Goal: Information Seeking & Learning: Find specific fact

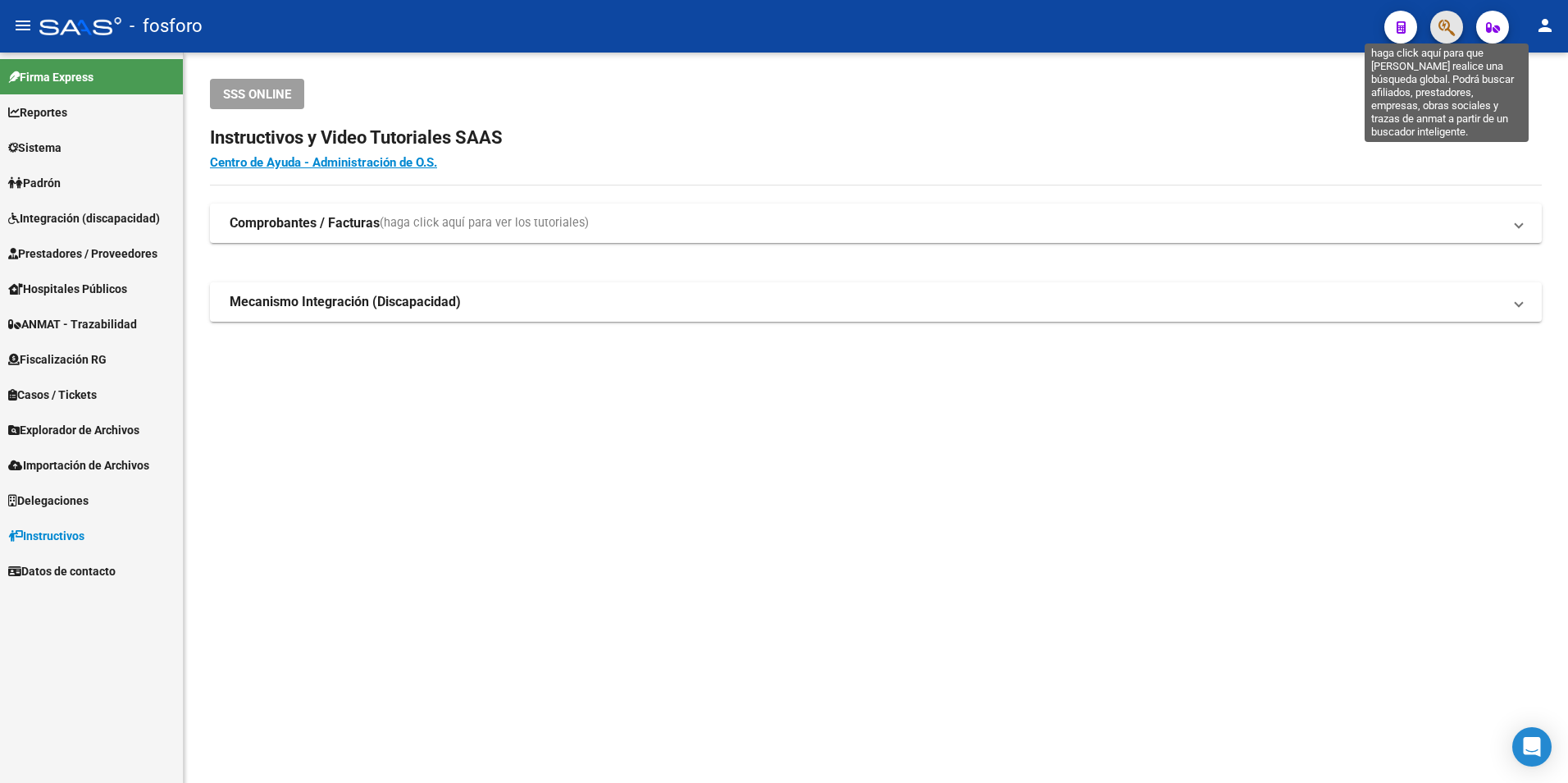
click at [1446, 27] on icon "button" at bounding box center [1446, 27] width 16 height 19
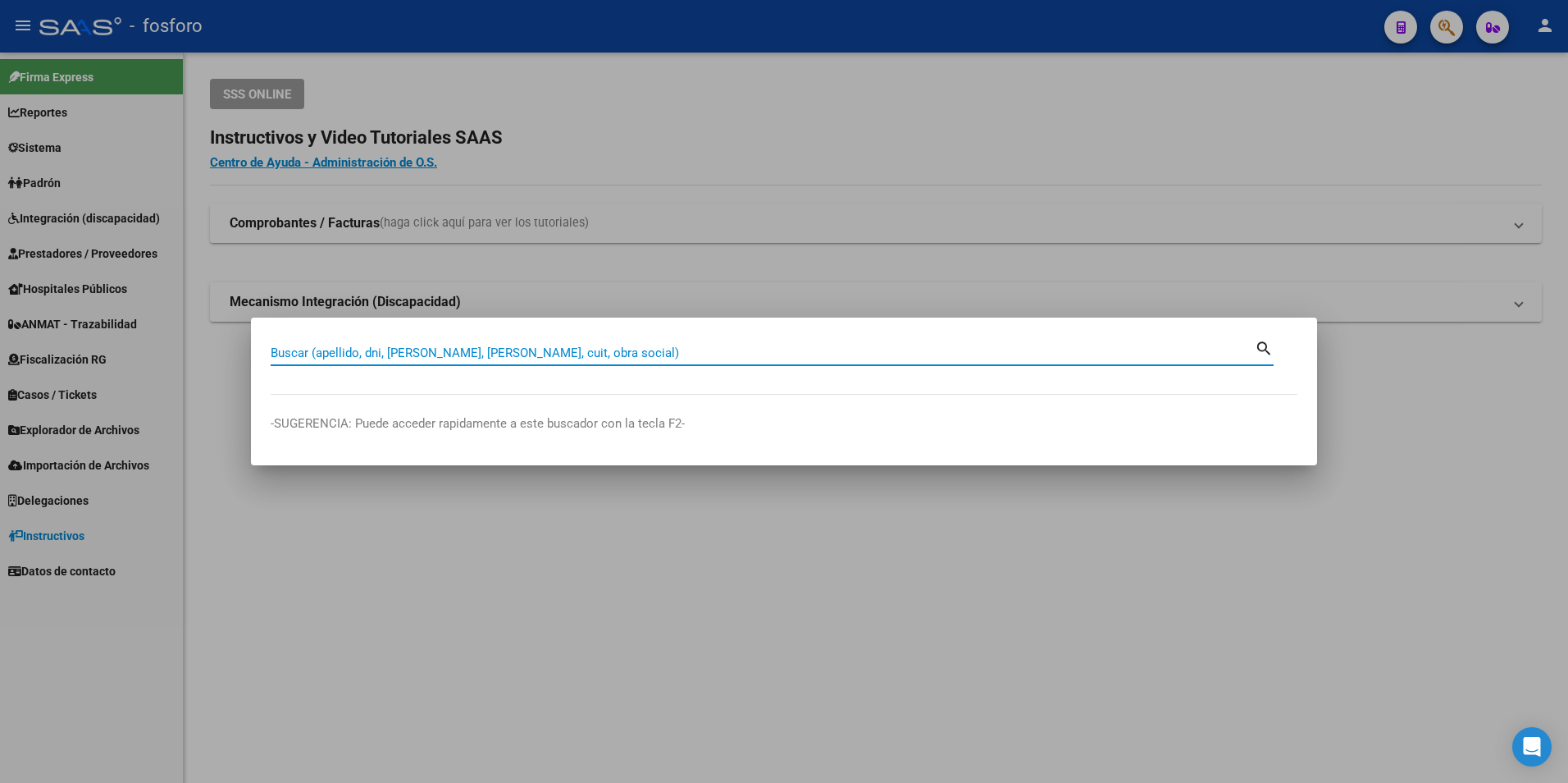
click at [681, 357] on input "Buscar (apellido, dni, [PERSON_NAME], [PERSON_NAME], cuit, obra social)" at bounding box center [763, 353] width 984 height 15
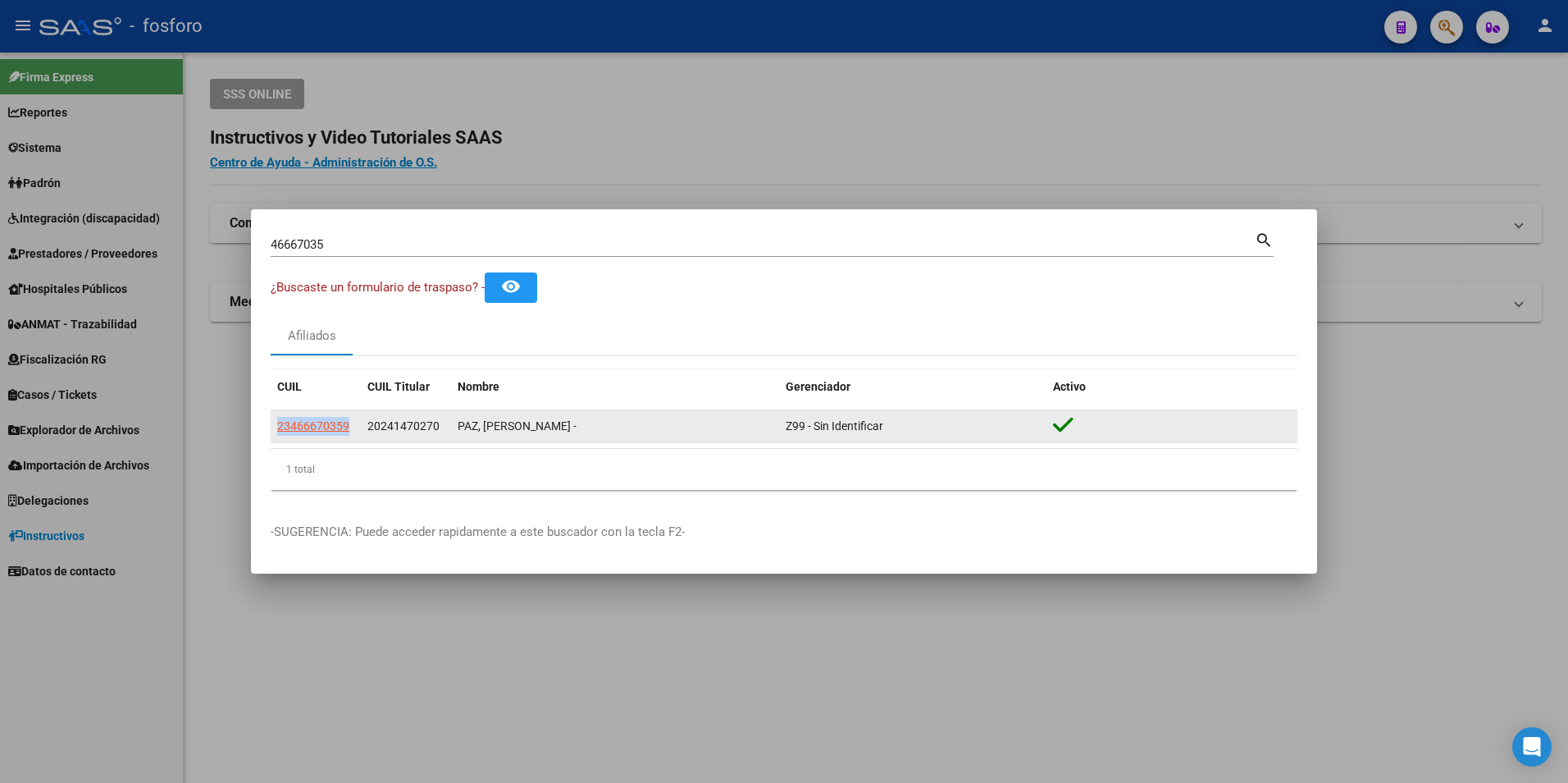
drag, startPoint x: 348, startPoint y: 424, endPoint x: 272, endPoint y: 431, distance: 76.3
click at [272, 431] on datatable-body-cell "23466670359" at bounding box center [315, 425] width 91 height 32
copy span "23466670359"
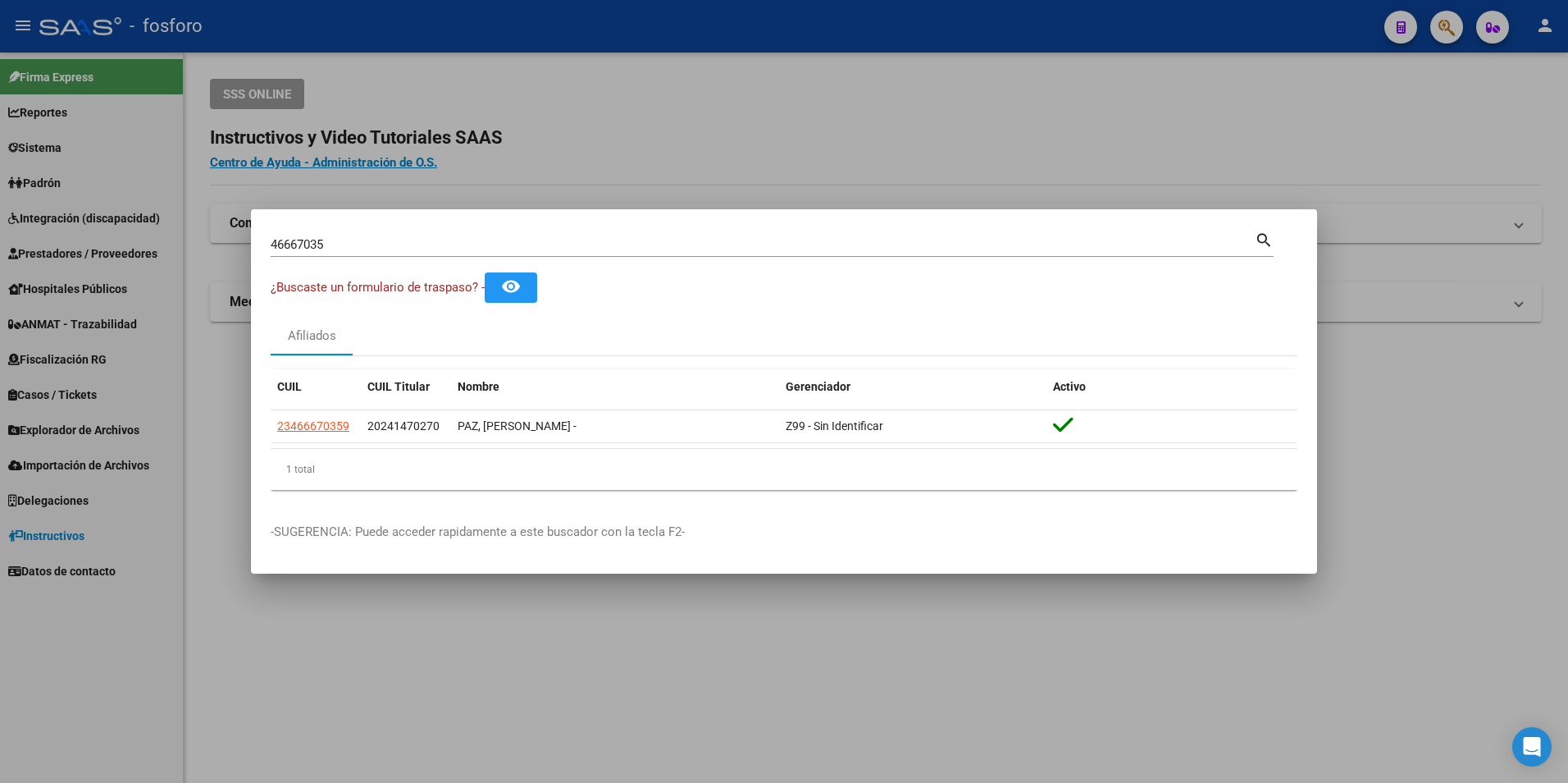
drag, startPoint x: 720, startPoint y: 246, endPoint x: 83, endPoint y: 149, distance: 644.3
click at [83, 149] on div "46667035 Buscar (apellido, dni, cuil, nro traspaso, cuit, obra social) search ¿…" at bounding box center [784, 392] width 1568 height 783
type input "salta"
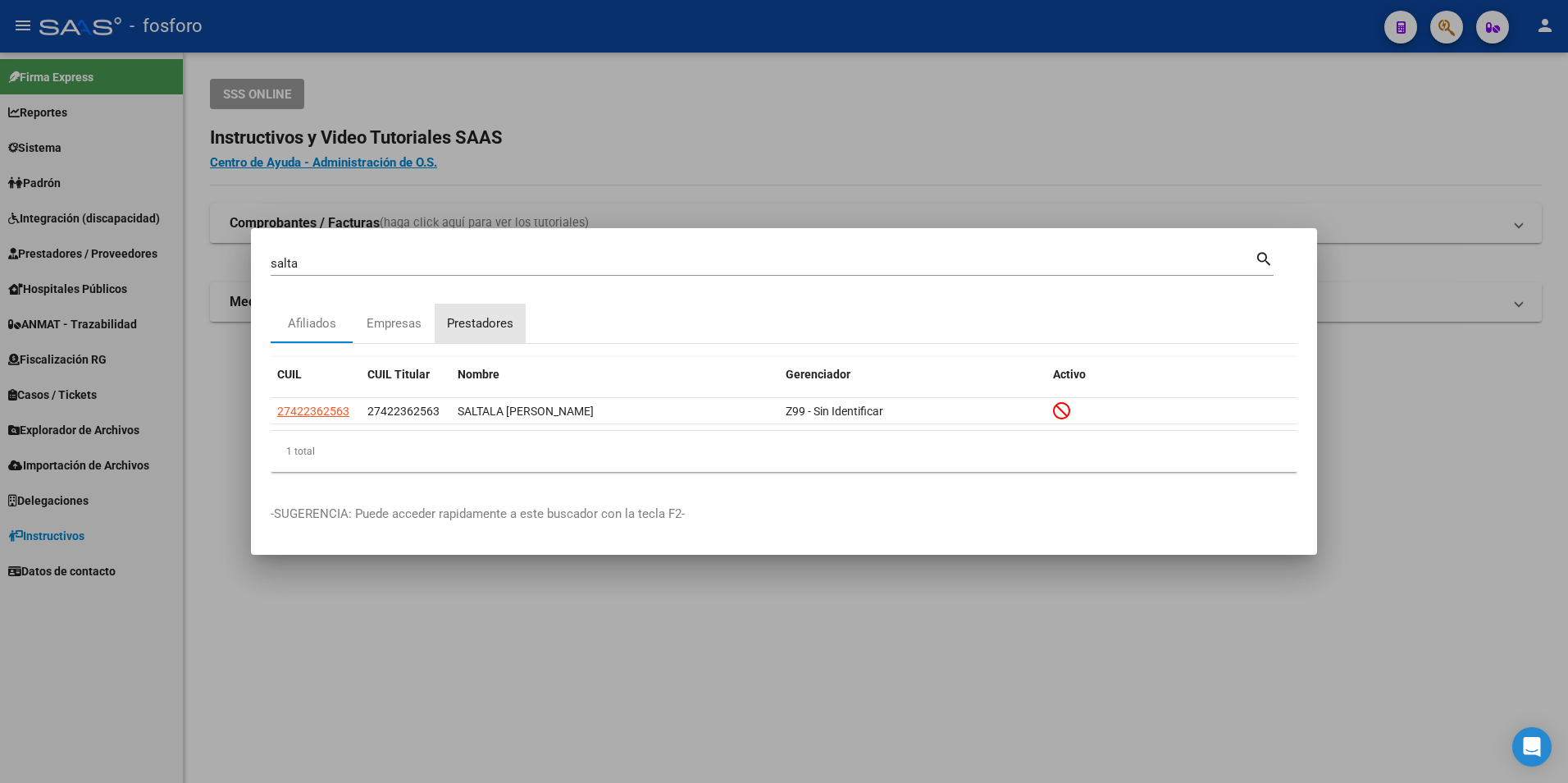
click at [468, 309] on div "Prestadores" at bounding box center [480, 323] width 91 height 39
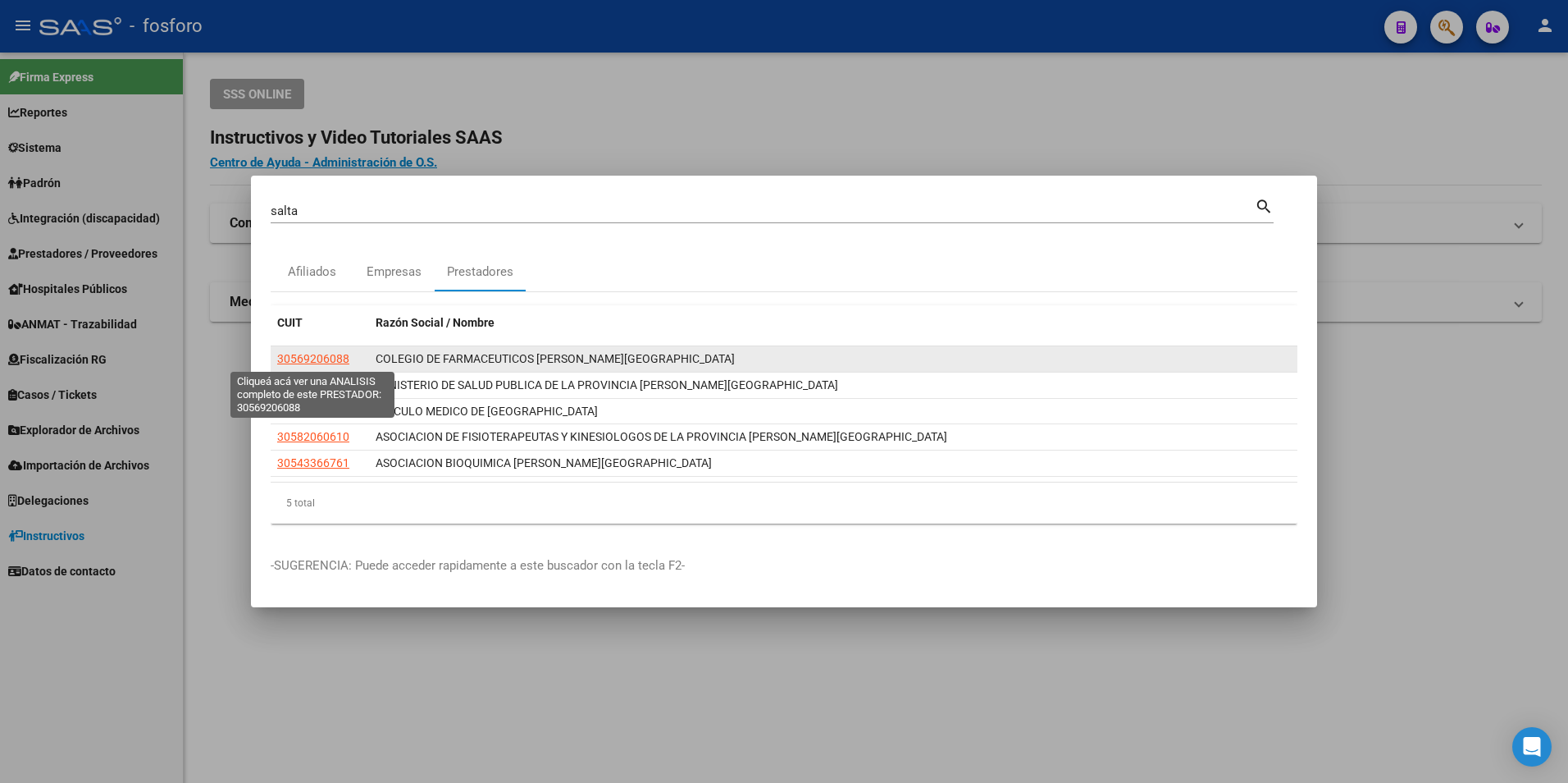
click at [332, 364] on span "30569206088" at bounding box center [313, 359] width 72 height 13
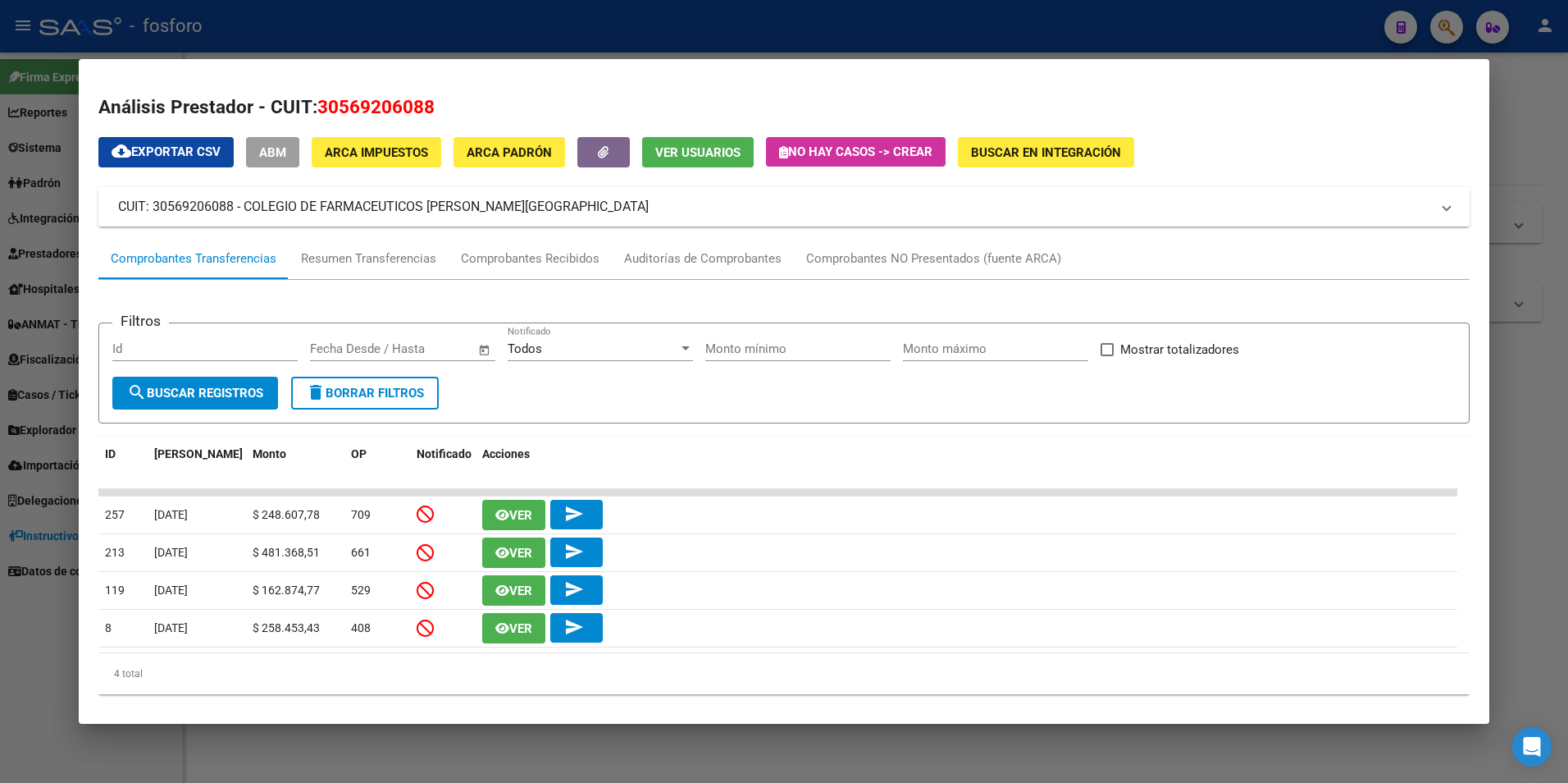
click at [427, 212] on mat-panel-title "CUIT: 30569206088 - COLEGIO DE FARMACEUTICOS [PERSON_NAME][GEOGRAPHIC_DATA]" at bounding box center [774, 207] width 1313 height 20
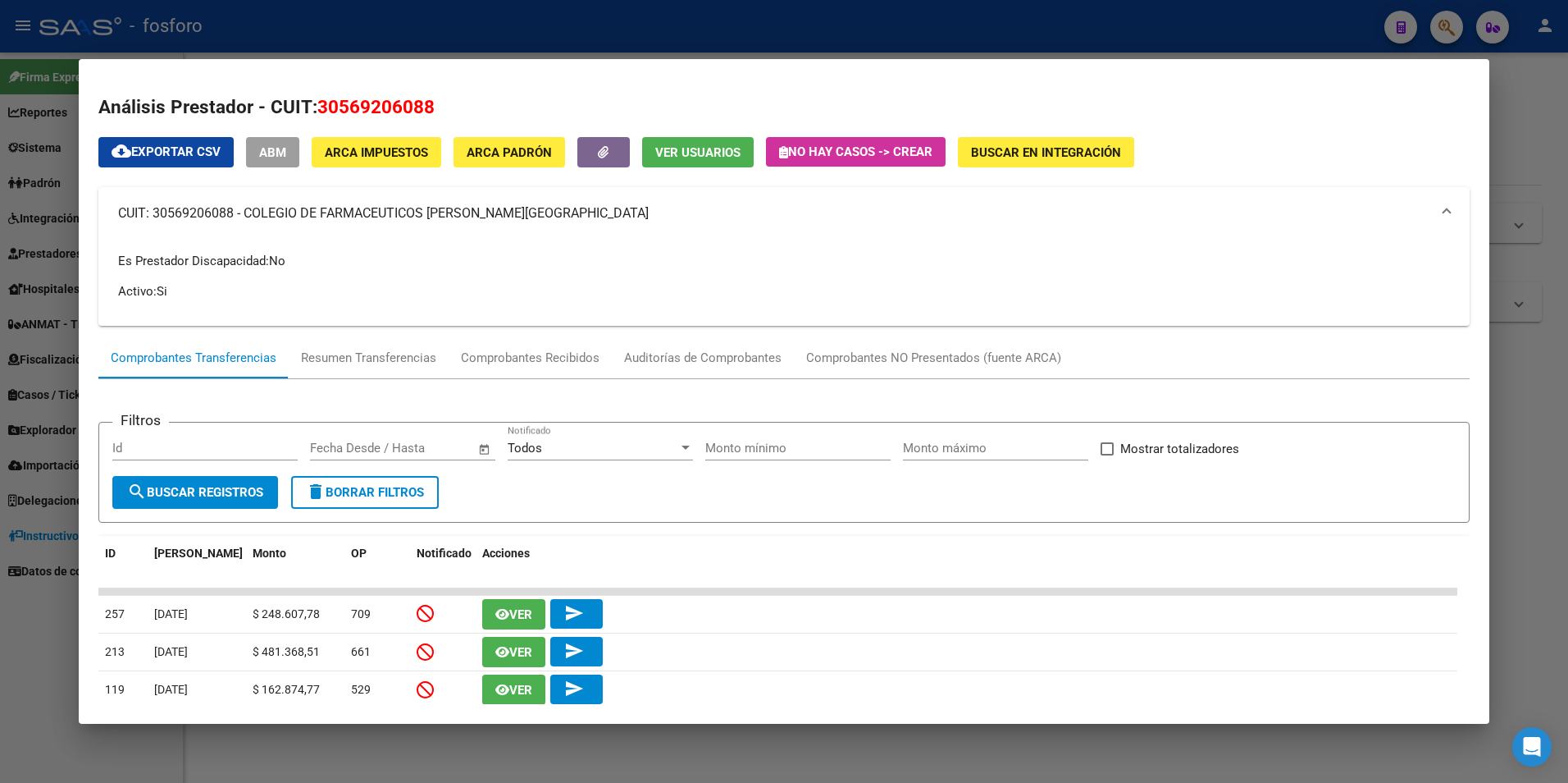
click at [667, 214] on mat-panel-title "CUIT: 30569206088 - COLEGIO DE FARMACEUTICOS [PERSON_NAME][GEOGRAPHIC_DATA]" at bounding box center [774, 213] width 1313 height 20
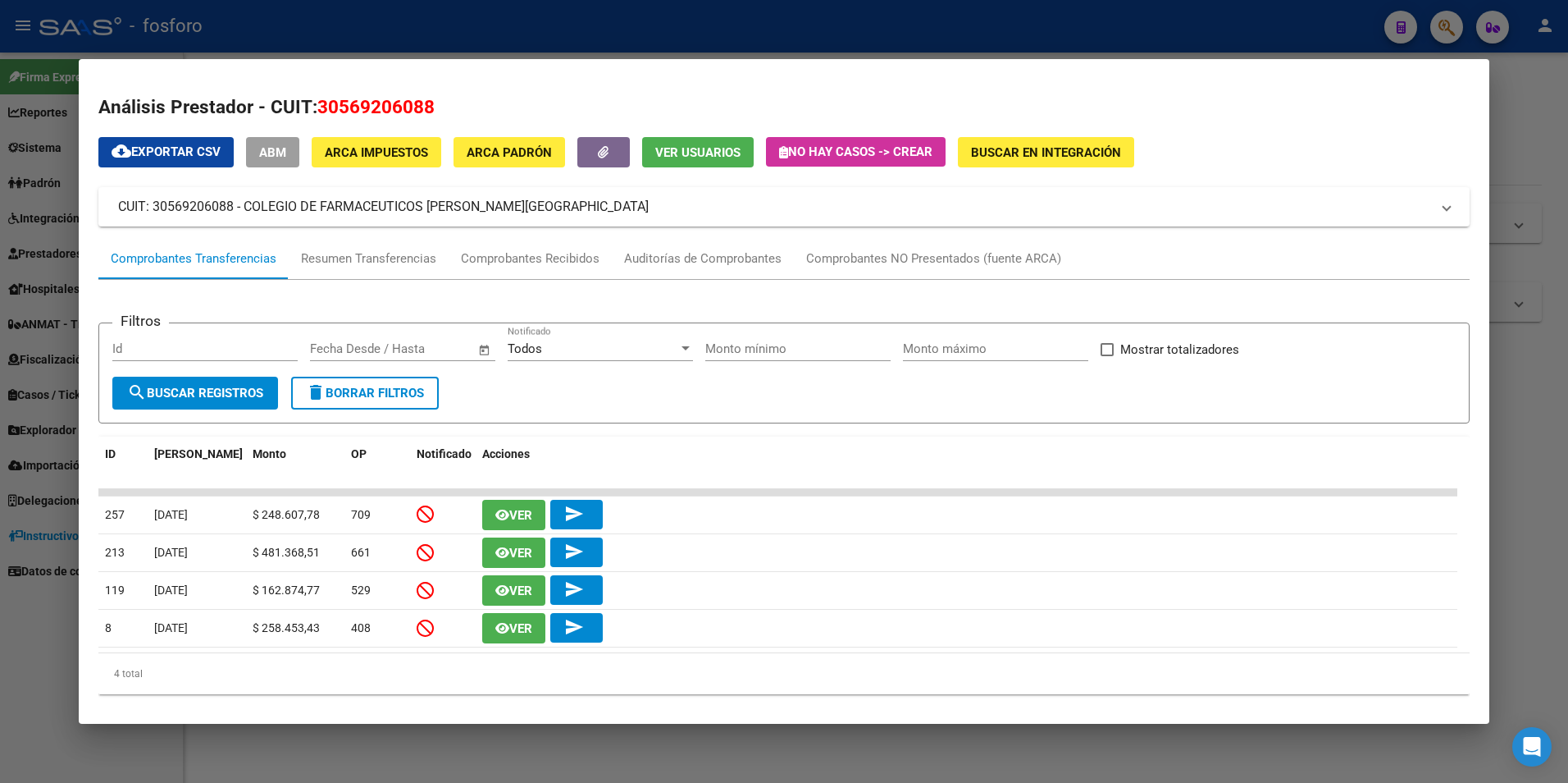
click at [273, 160] on button "ABM" at bounding box center [272, 152] width 53 height 30
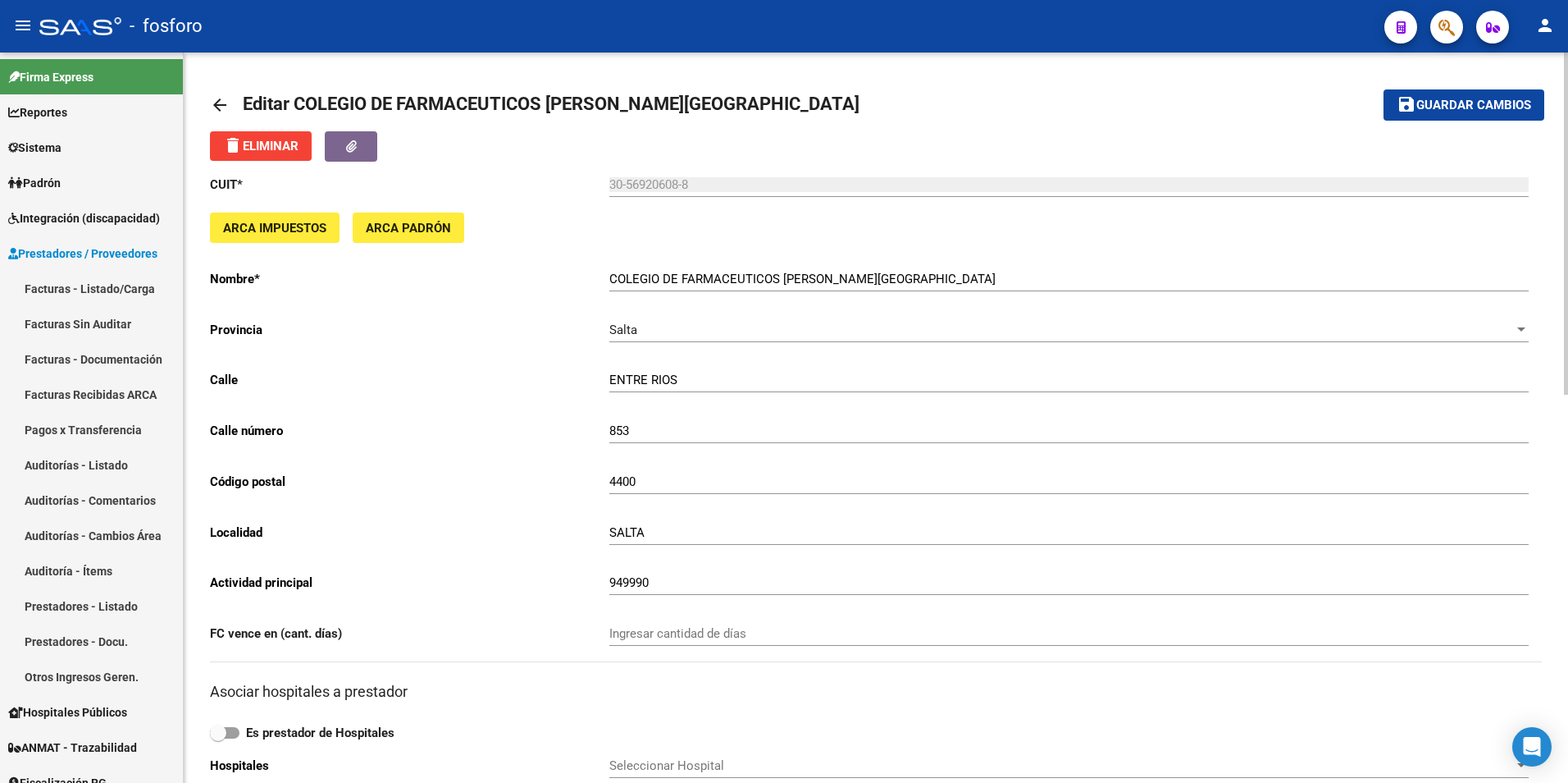
click at [36, 153] on span "Sistema" at bounding box center [35, 148] width 53 height 18
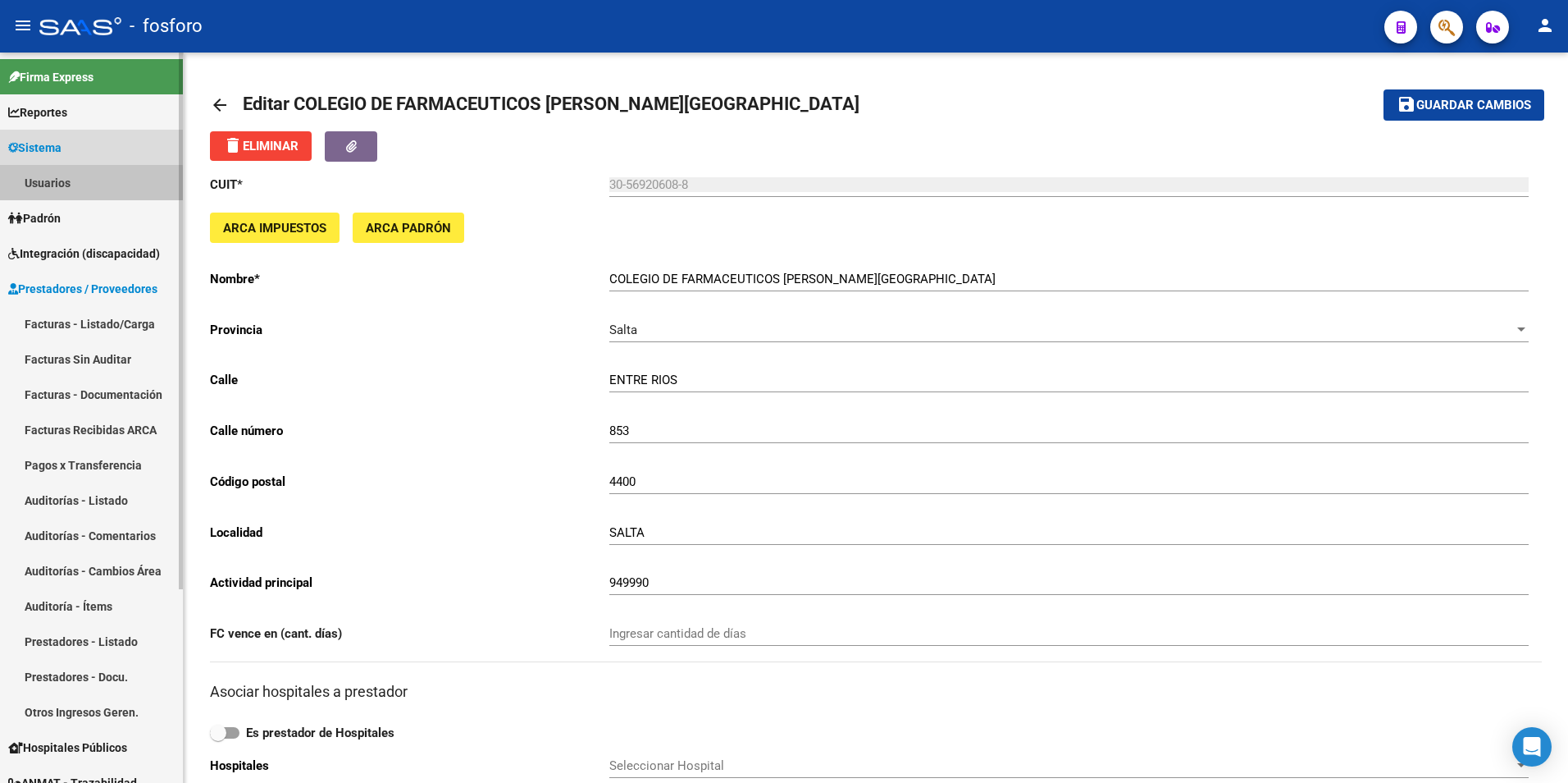
click at [45, 187] on link "Usuarios" at bounding box center [91, 182] width 183 height 36
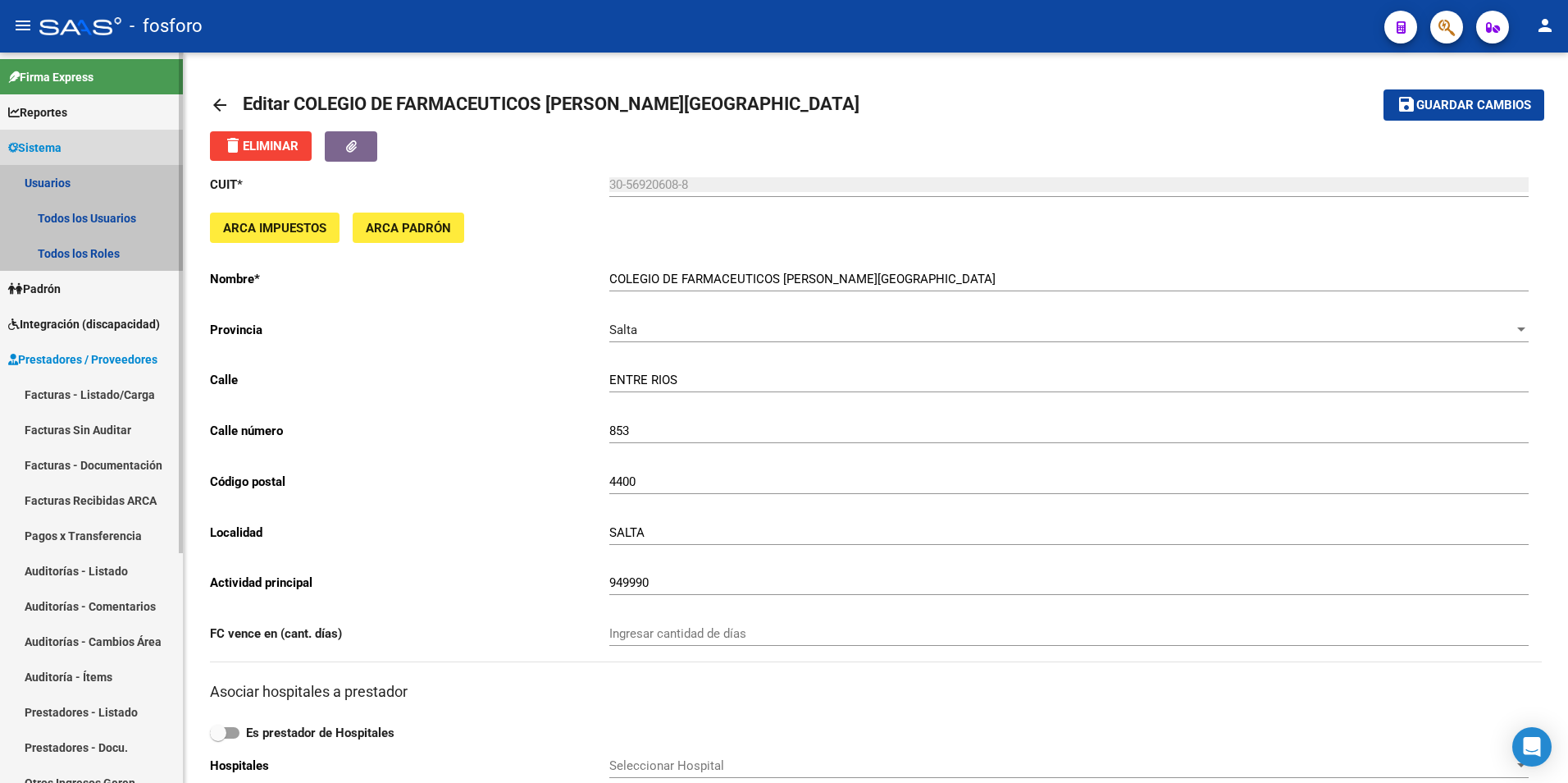
click at [45, 198] on link "Usuarios" at bounding box center [91, 182] width 183 height 36
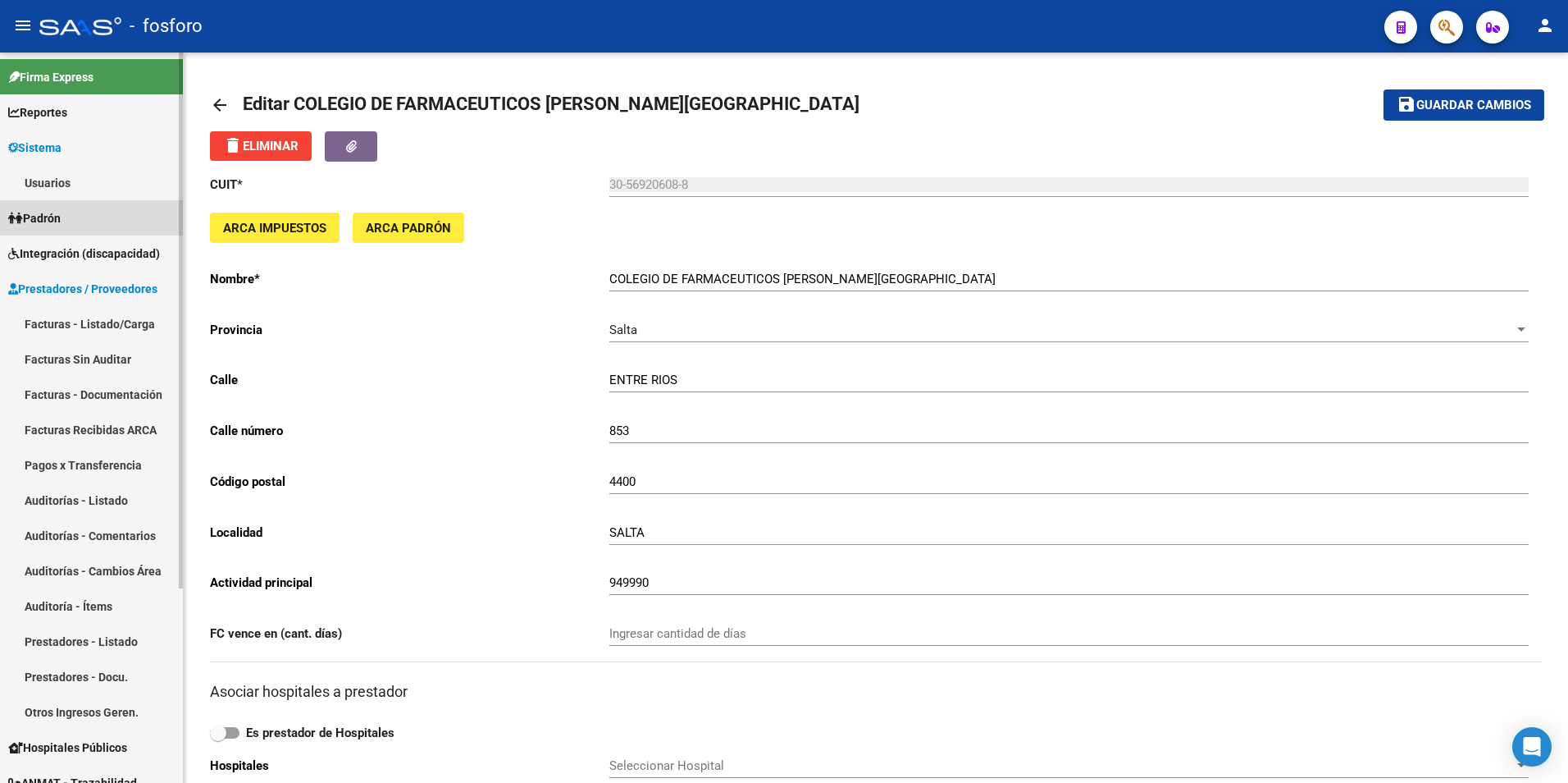
click at [46, 206] on link "Padrón" at bounding box center [91, 218] width 183 height 36
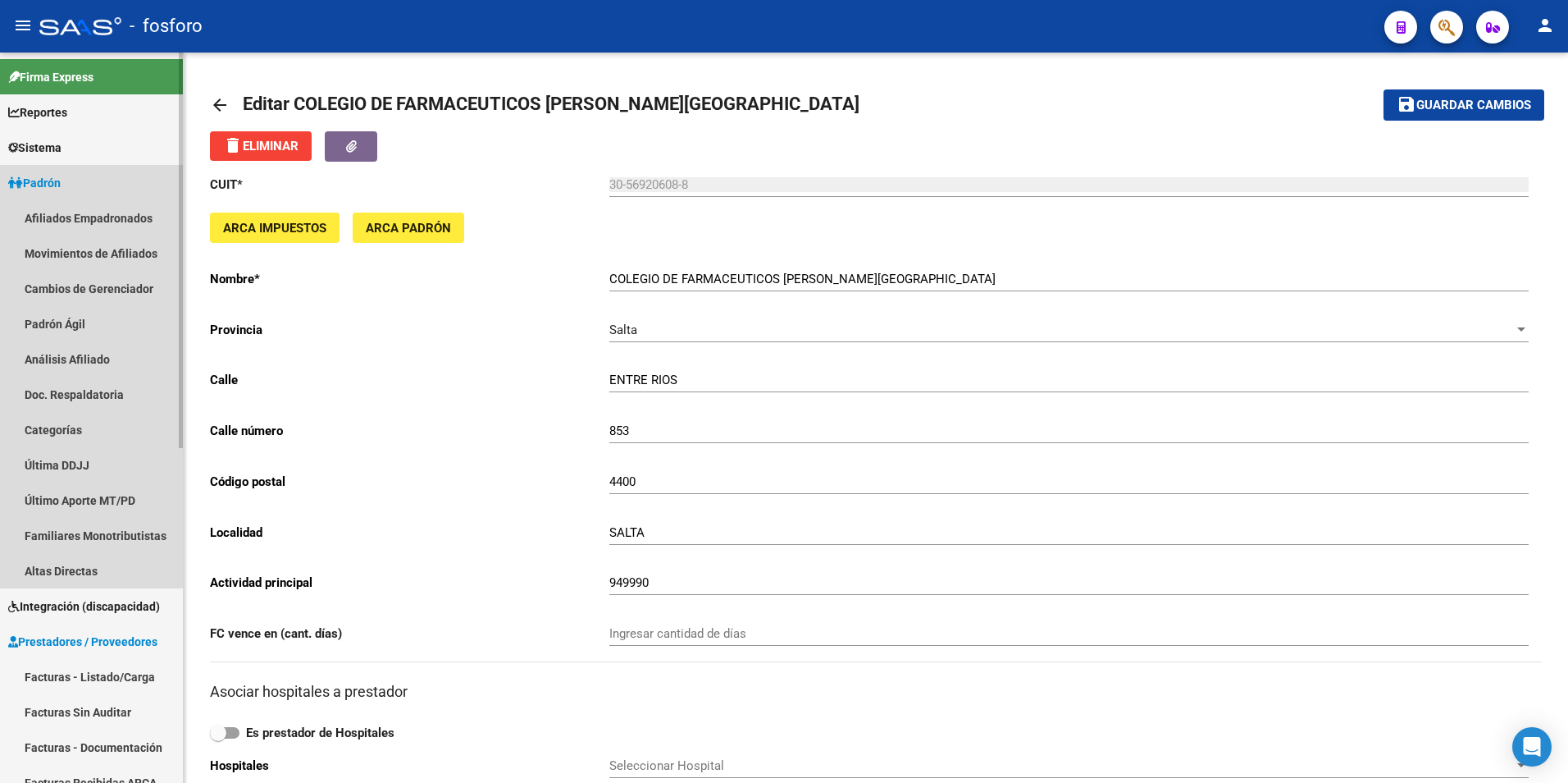
click at [55, 170] on link "Padrón" at bounding box center [91, 182] width 183 height 36
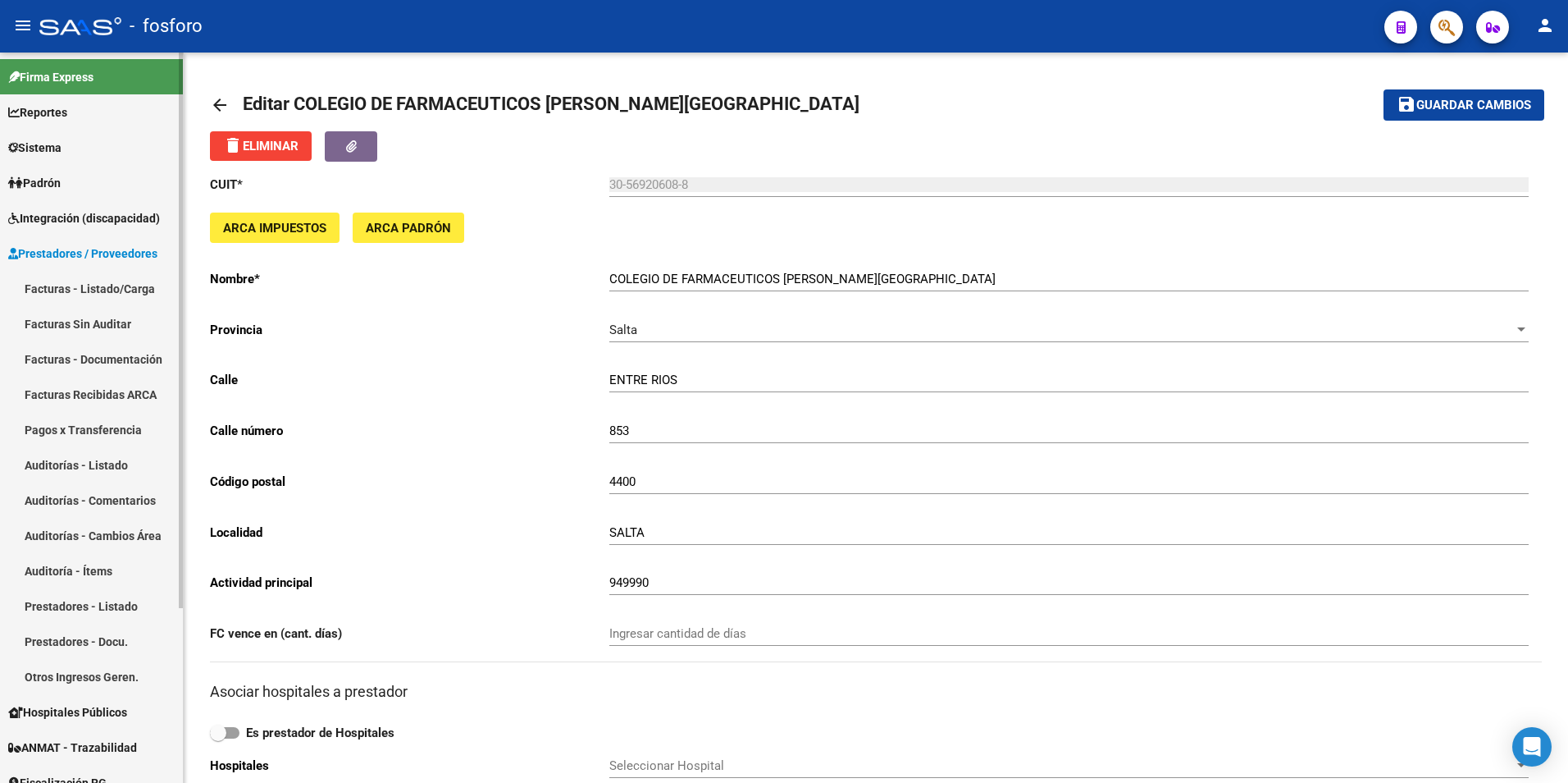
click at [57, 139] on span "Sistema" at bounding box center [35, 148] width 53 height 18
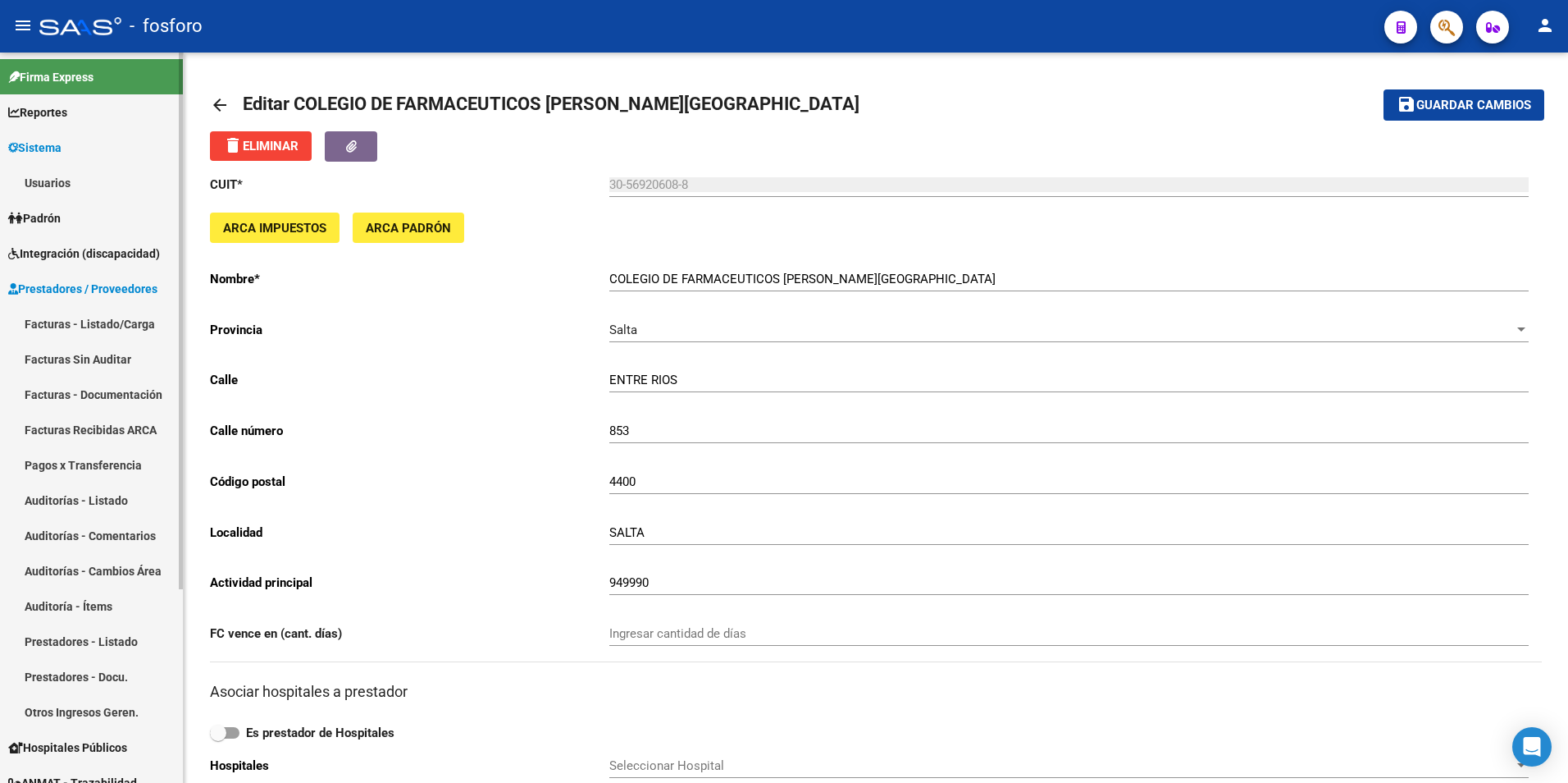
click at [57, 188] on link "Usuarios" at bounding box center [91, 182] width 183 height 36
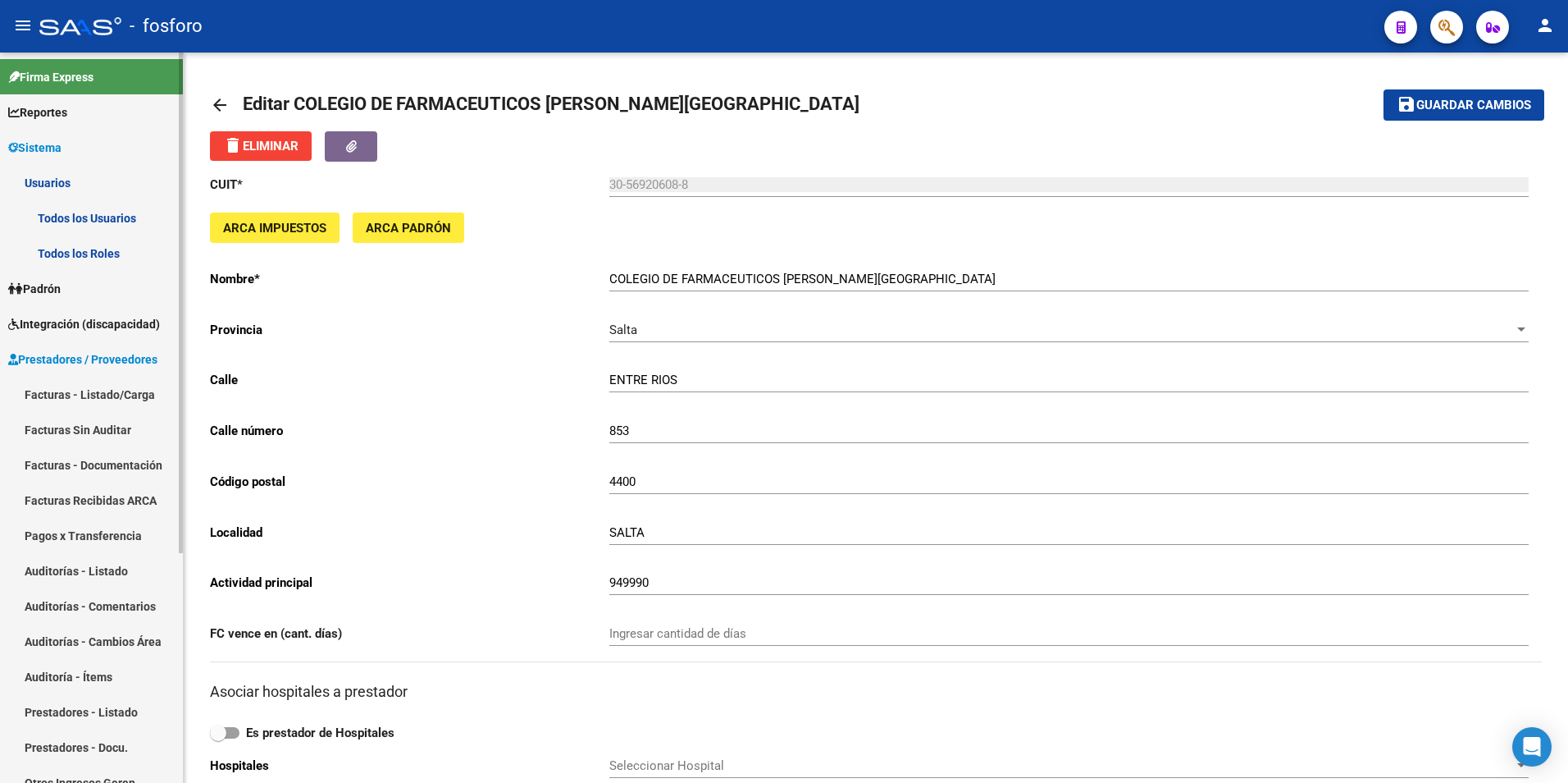
click at [57, 209] on link "Todos los Usuarios" at bounding box center [91, 218] width 183 height 36
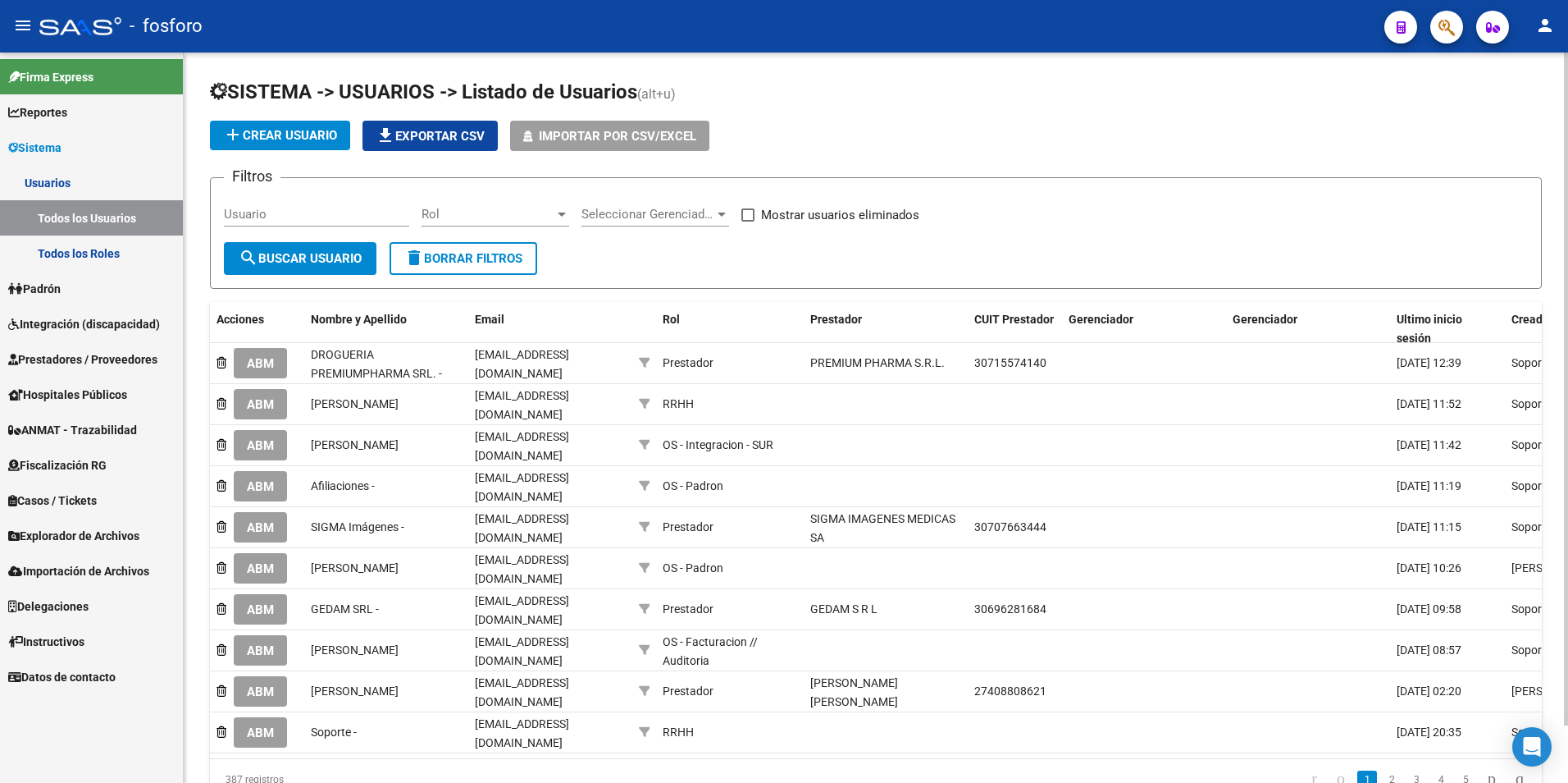
click at [322, 211] on input "Usuario" at bounding box center [316, 214] width 186 height 15
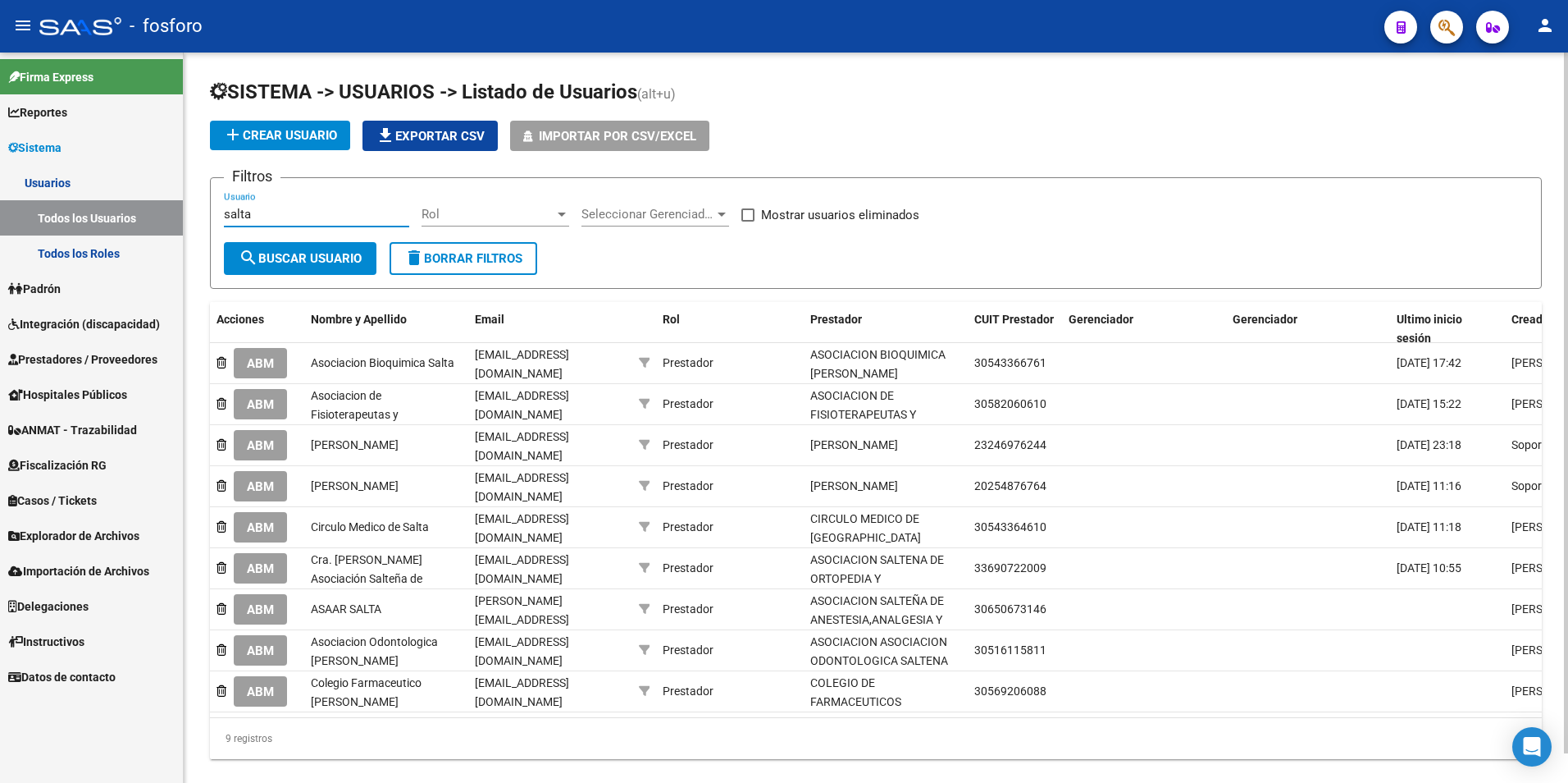
type input "salta"
